Goal: Task Accomplishment & Management: Complete application form

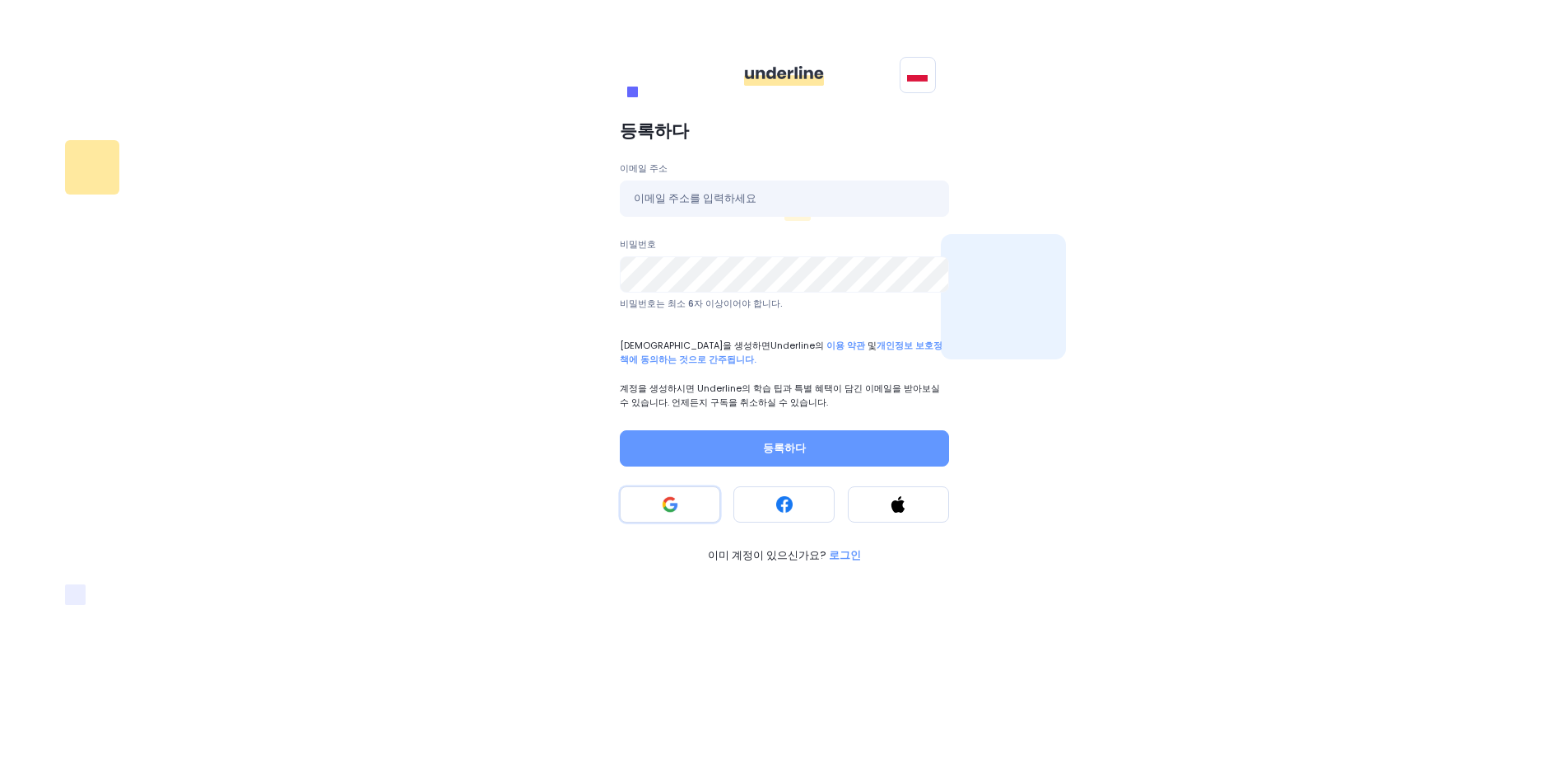
click at [696, 507] on button at bounding box center [670, 504] width 101 height 36
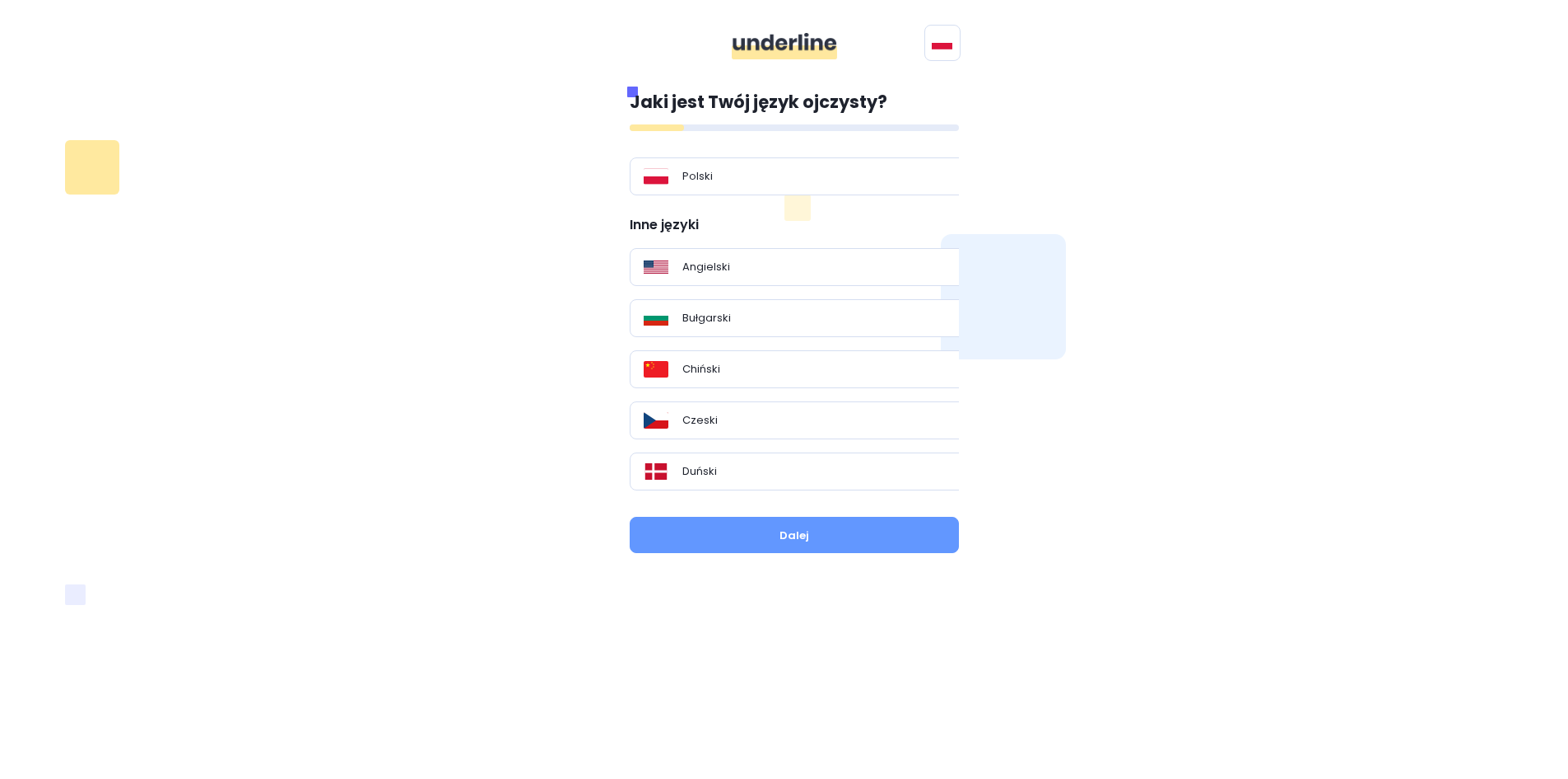
click at [730, 132] on div "Jaki jest Twój język ojczysty? Polski Inne języki Angielski Bułgarski Chiński C…" at bounding box center [794, 290] width 330 height 402
click at [729, 129] on div at bounding box center [794, 127] width 330 height 7
click at [947, 45] on button at bounding box center [942, 43] width 36 height 36
click at [0, 0] on span "English" at bounding box center [0, 0] width 0 height 0
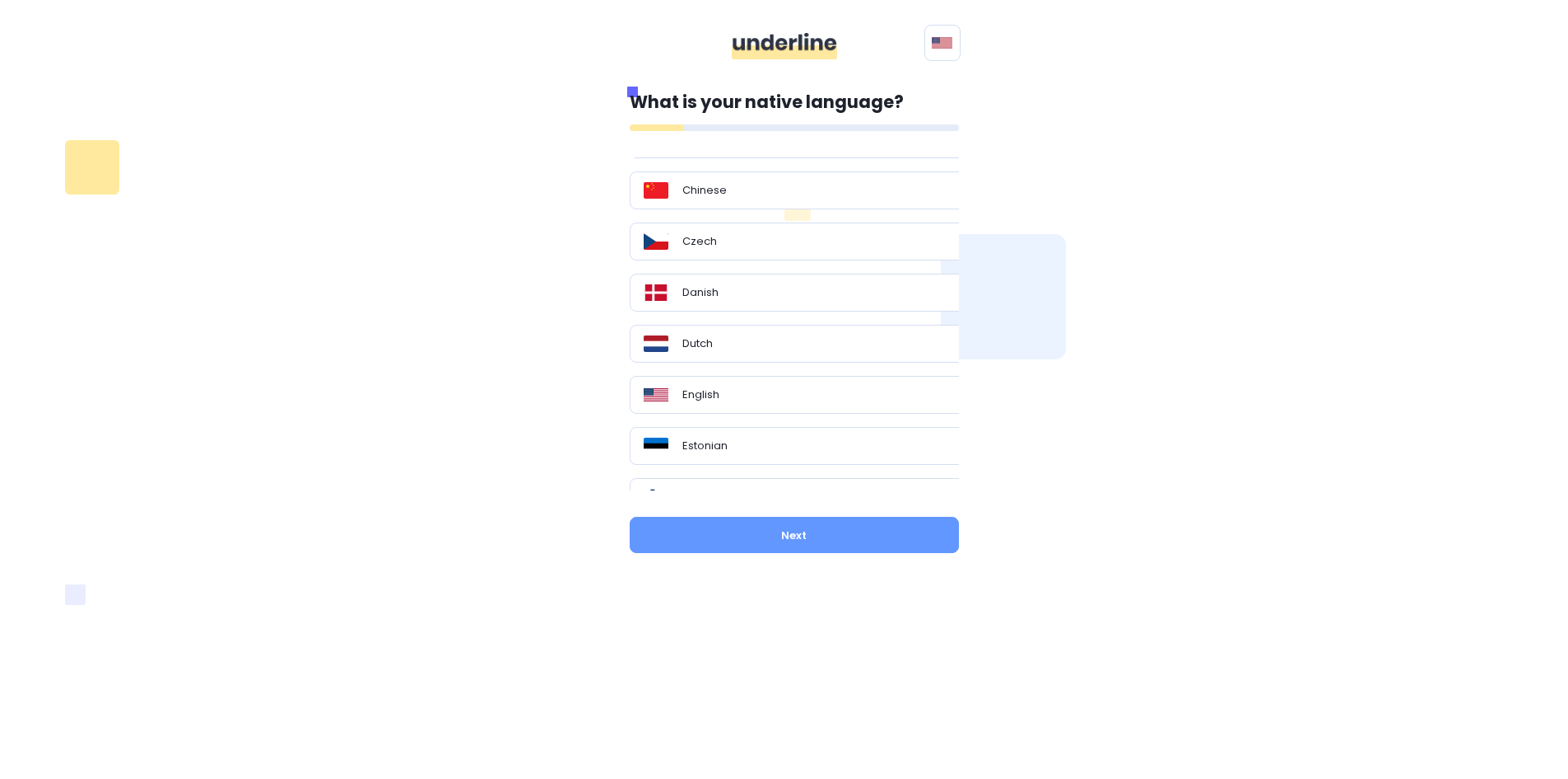
scroll to position [165, 0]
click at [797, 539] on button "Next" at bounding box center [794, 535] width 330 height 36
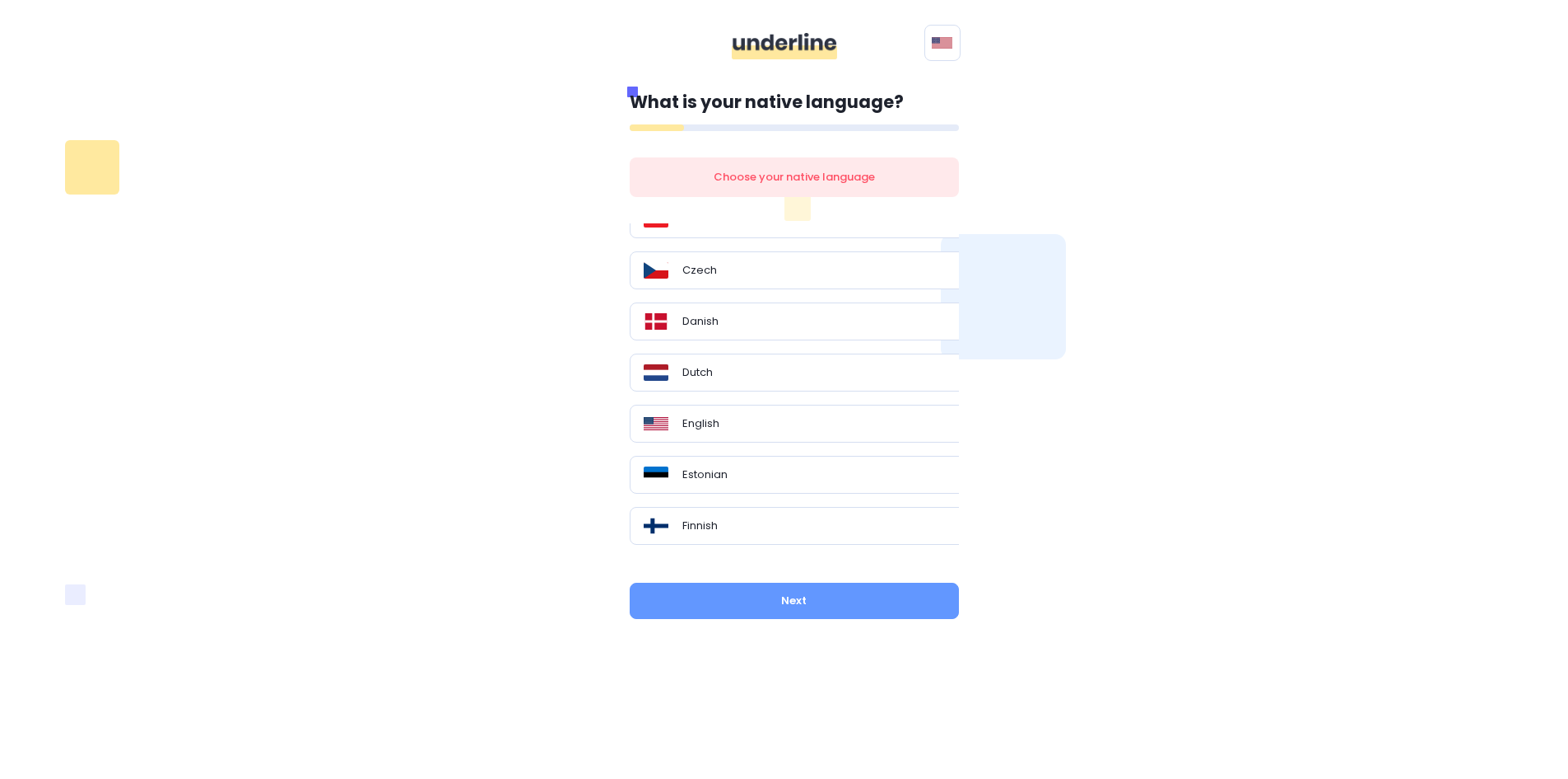
click at [755, 424] on div "English" at bounding box center [800, 423] width 314 height 17
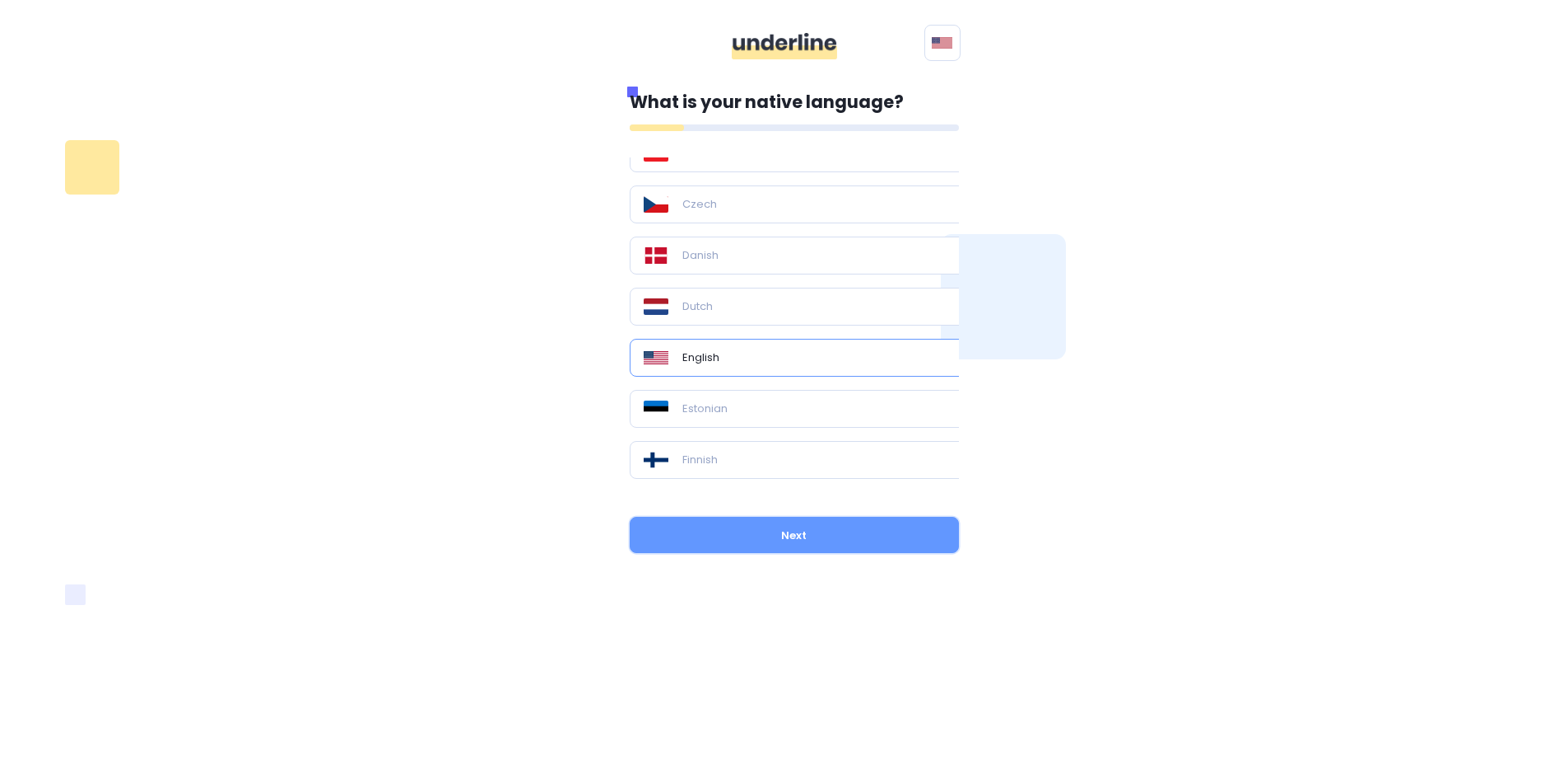
click at [786, 538] on button "Next" at bounding box center [794, 535] width 330 height 36
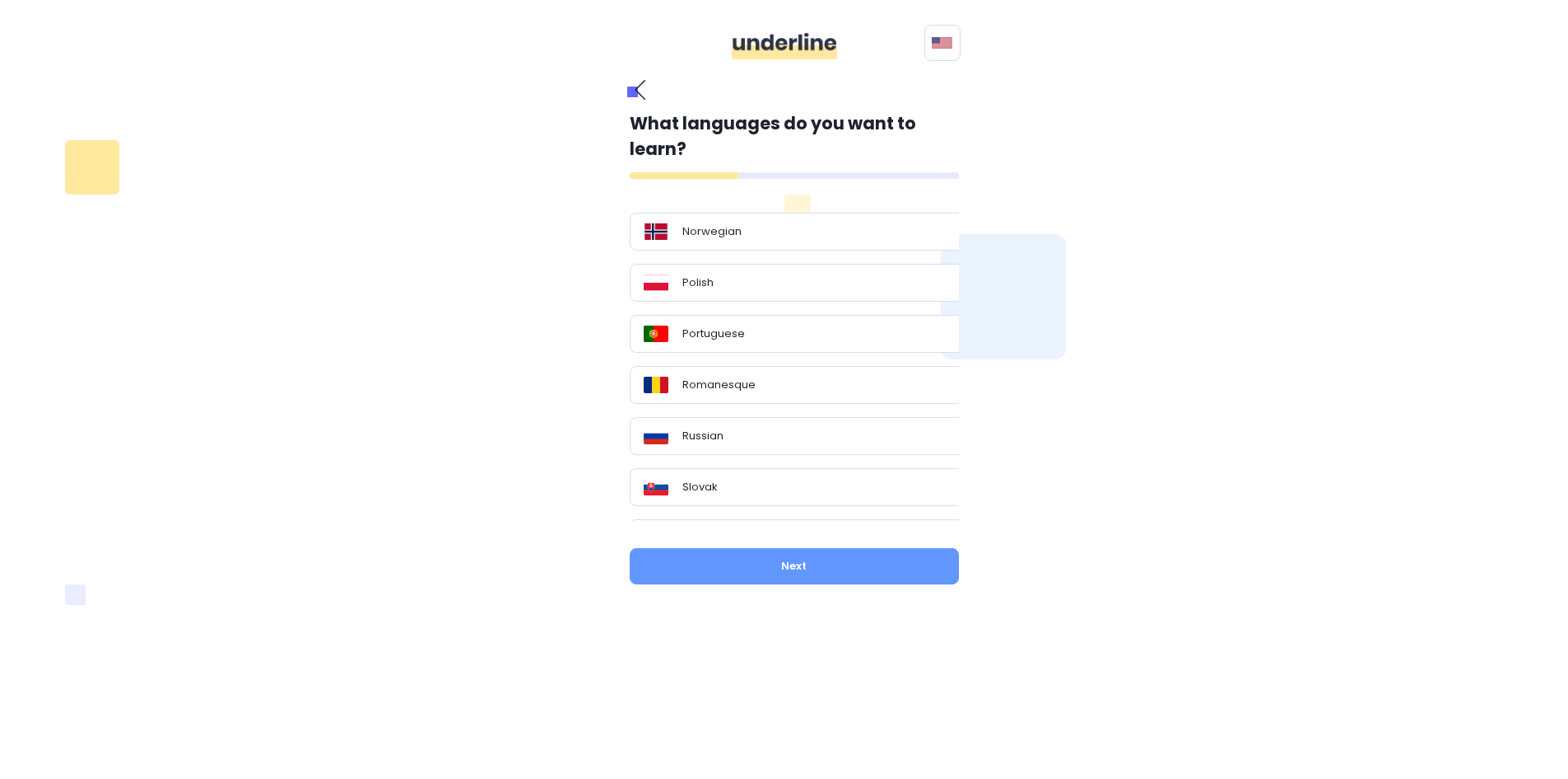
scroll to position [1307, 0]
